Goal: Information Seeking & Learning: Compare options

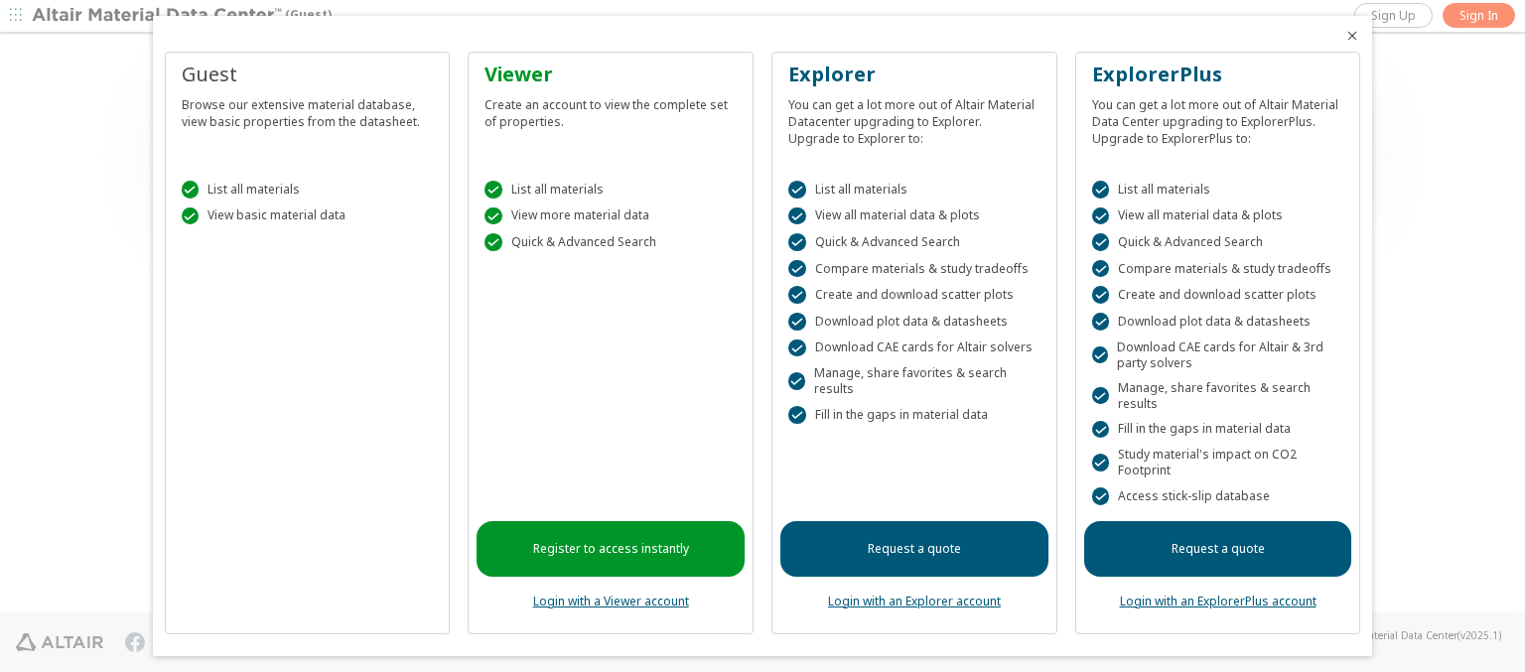
click at [1345, 36] on icon "Close" at bounding box center [1353, 36] width 16 height 16
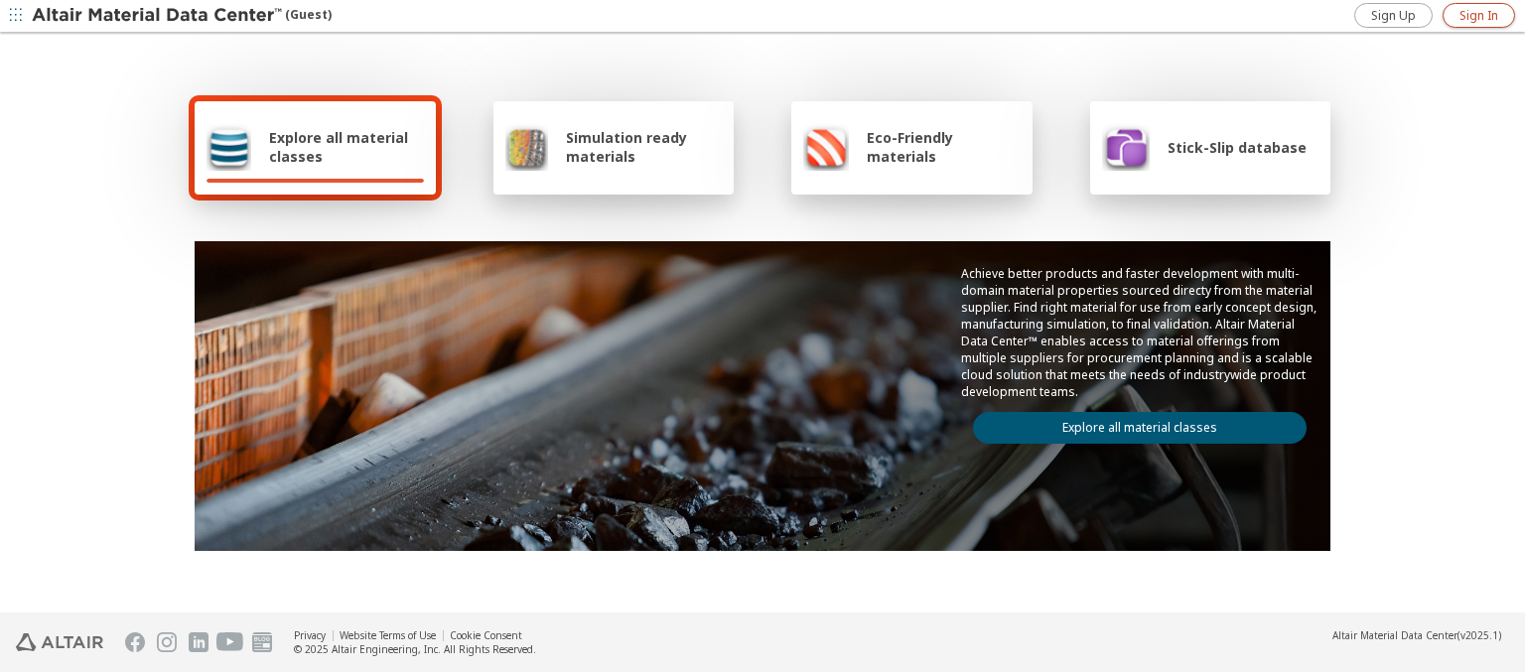
click at [1479, 15] on span "Sign In" at bounding box center [1479, 16] width 39 height 16
click at [158, 16] on img at bounding box center [158, 16] width 253 height 20
click at [339, 147] on span "Explore all material classes" at bounding box center [346, 147] width 155 height 38
click at [1132, 423] on link "Explore all material classes" at bounding box center [1140, 428] width 334 height 32
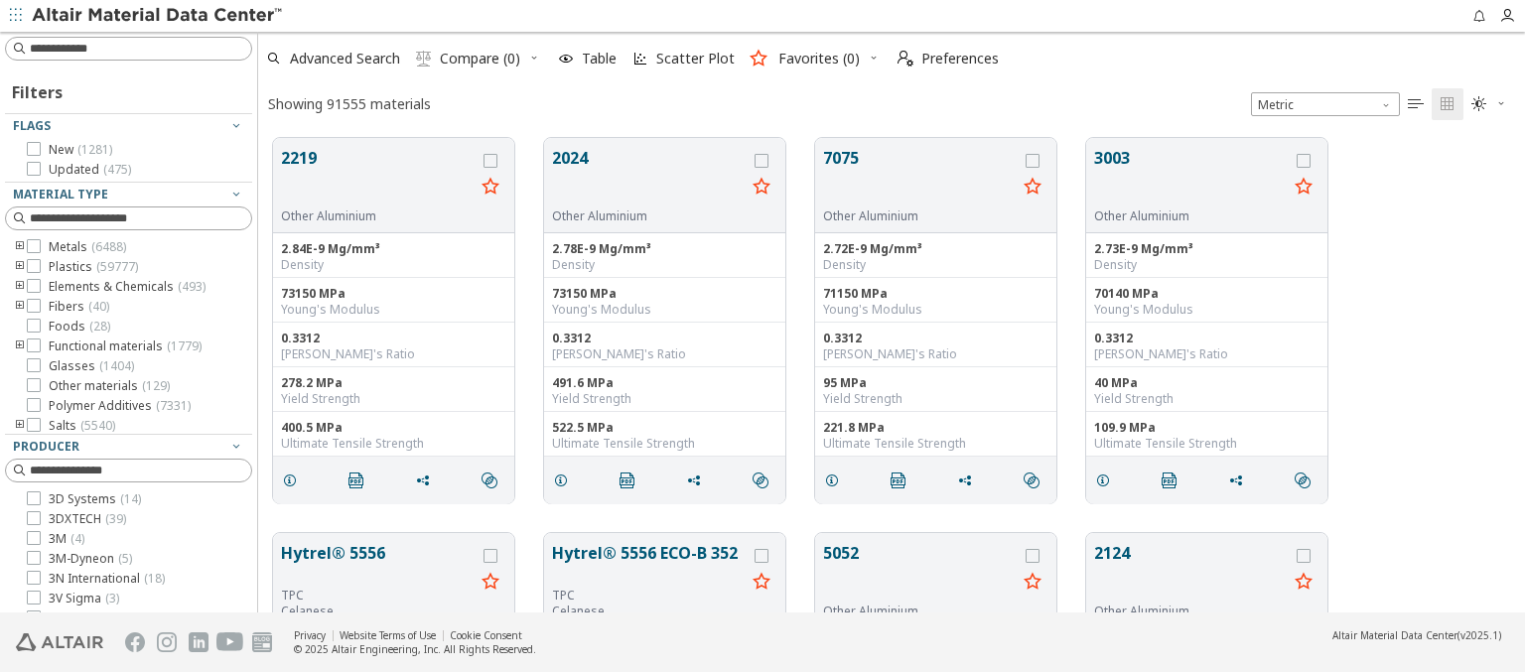
scroll to position [475, 1251]
click at [493, 160] on icon "grid" at bounding box center [491, 161] width 14 height 14
click at [764, 160] on icon "grid" at bounding box center [762, 161] width 14 height 14
click at [481, 59] on span "Compare (2)" at bounding box center [480, 59] width 80 height 14
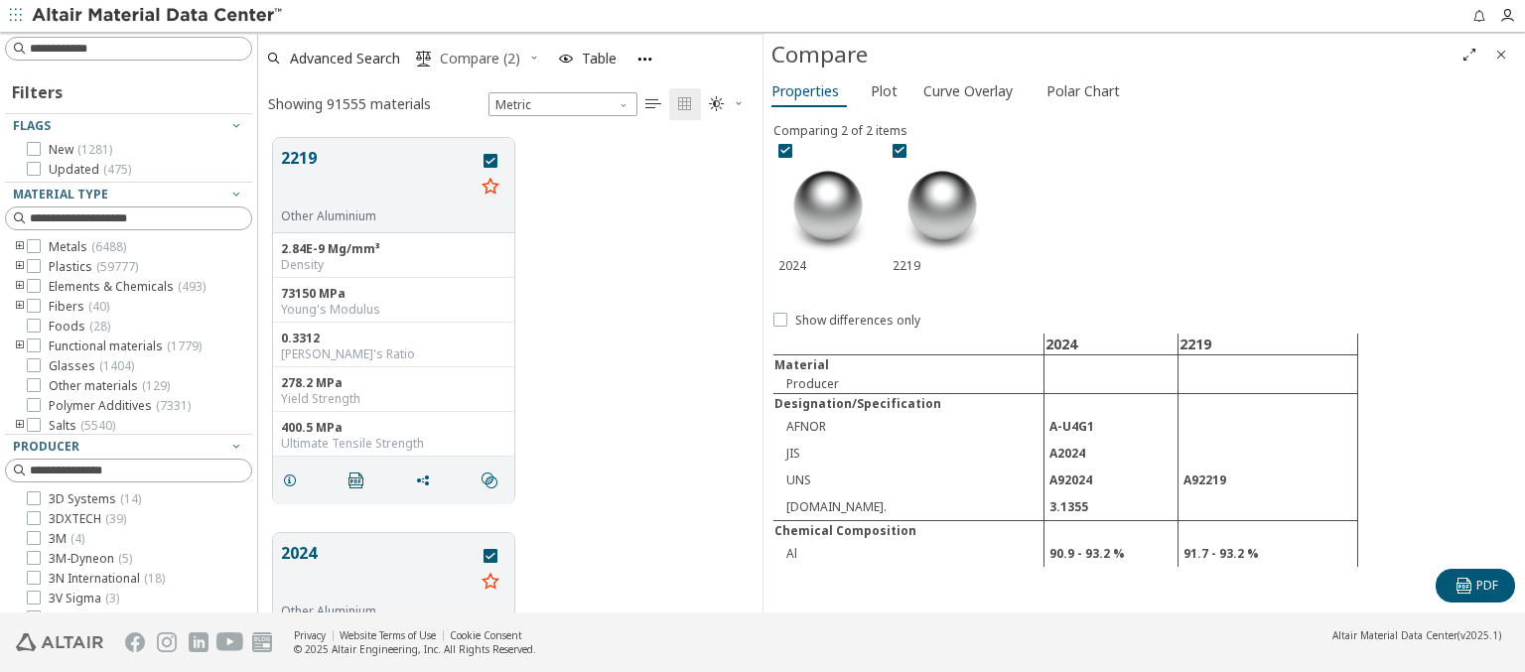
scroll to position [560, 0]
